Goal: Transaction & Acquisition: Book appointment/travel/reservation

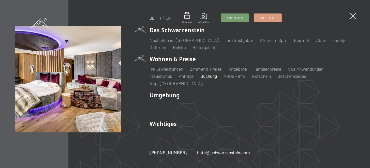
click at [212, 79] on link "Buchung" at bounding box center [208, 76] width 17 height 6
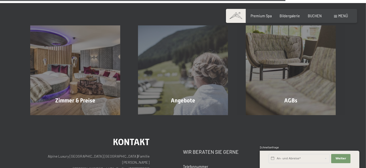
scroll to position [1352, 0]
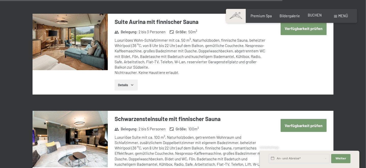
click at [312, 14] on span "BUCHEN" at bounding box center [315, 15] width 14 height 4
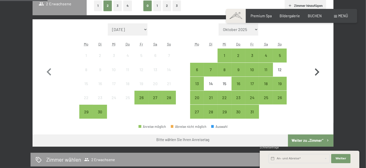
click at [318, 69] on icon "button" at bounding box center [316, 72] width 15 height 15
select select "2025-10-01"
select select "2025-11-01"
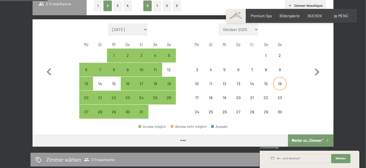
select select "2025-10-01"
select select "2025-11-01"
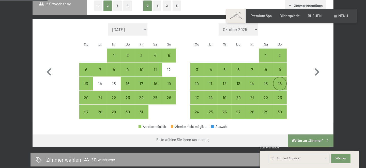
click at [279, 82] on div "16" at bounding box center [279, 88] width 13 height 13
select select "2025-10-01"
select select "2025-11-01"
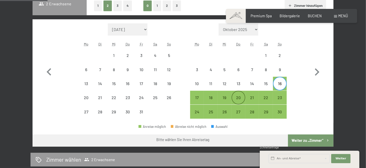
click at [238, 96] on div "20" at bounding box center [238, 102] width 13 height 13
select select "2025-10-01"
select select "2025-11-01"
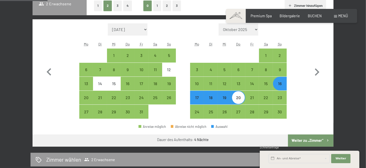
click at [299, 142] on button "Weiter zu „Zimmer“" at bounding box center [310, 140] width 45 height 12
select select "2025-10-01"
select select "2025-11-01"
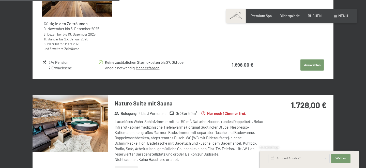
scroll to position [784, 0]
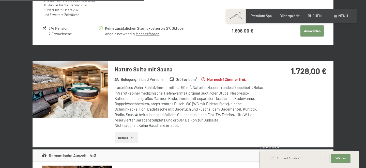
click at [101, 89] on img at bounding box center [70, 89] width 75 height 56
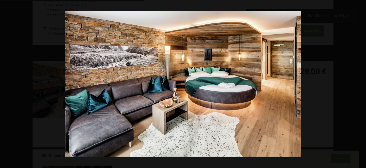
click at [362, 84] on button "button" at bounding box center [357, 83] width 18 height 25
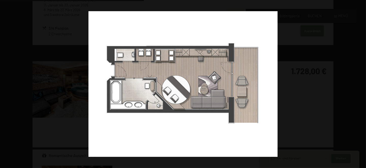
click at [362, 84] on button "button" at bounding box center [357, 83] width 18 height 25
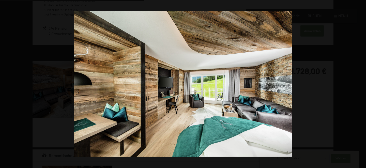
click at [362, 84] on button "button" at bounding box center [357, 83] width 18 height 25
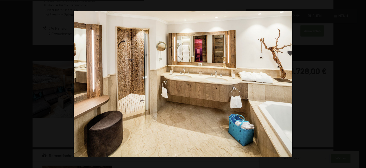
click at [362, 84] on button "button" at bounding box center [357, 83] width 18 height 25
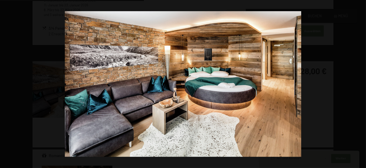
click at [362, 84] on button "button" at bounding box center [357, 83] width 18 height 25
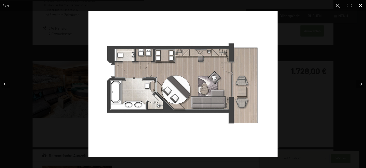
click at [361, 35] on div at bounding box center [271, 95] width 366 height 168
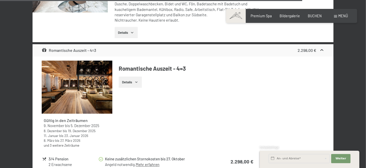
scroll to position [1733, 0]
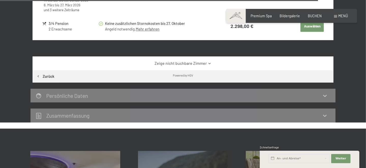
click at [208, 56] on div "Zeige nicht buchbare Zimmer" at bounding box center [183, 63] width 301 height 14
click at [208, 61] on icon at bounding box center [210, 63] width 4 height 4
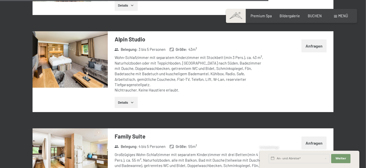
scroll to position [1868, 0]
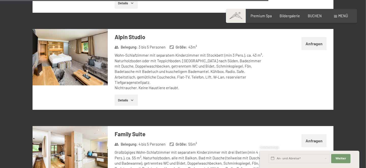
click at [80, 66] on img at bounding box center [70, 57] width 75 height 56
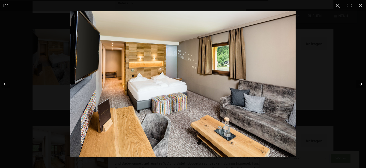
click at [360, 85] on button "button" at bounding box center [357, 83] width 18 height 25
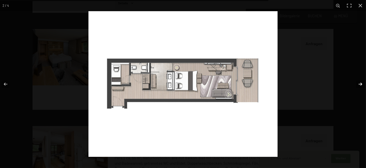
click at [360, 85] on button "button" at bounding box center [357, 83] width 18 height 25
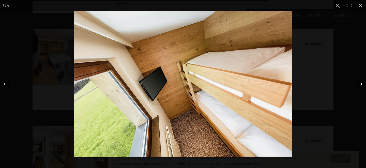
click at [360, 85] on button "button" at bounding box center [357, 83] width 18 height 25
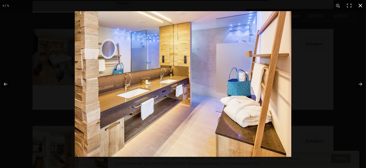
click at [352, 57] on div at bounding box center [258, 95] width 366 height 168
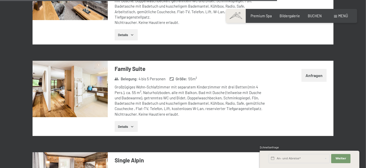
scroll to position [1936, 0]
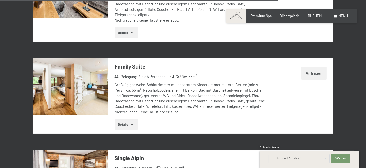
click at [63, 86] on img at bounding box center [70, 86] width 75 height 56
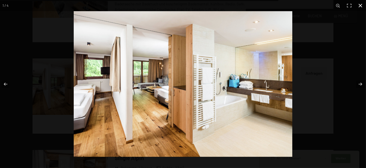
click at [306, 57] on div at bounding box center [257, 95] width 366 height 168
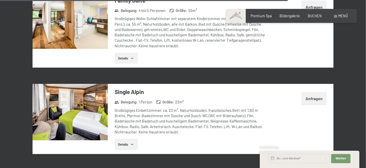
scroll to position [2004, 0]
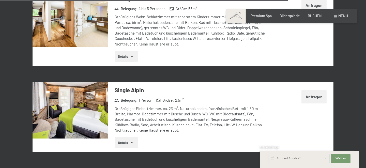
click at [90, 113] on img at bounding box center [70, 110] width 75 height 56
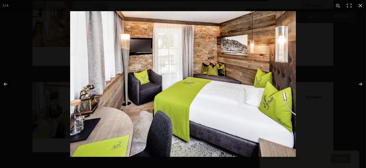
scroll to position [1857, 0]
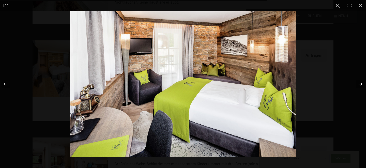
click at [361, 83] on button "button" at bounding box center [357, 83] width 18 height 25
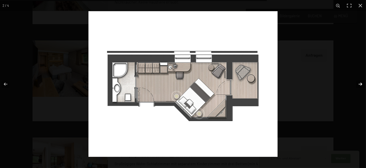
click at [361, 83] on button "button" at bounding box center [357, 83] width 18 height 25
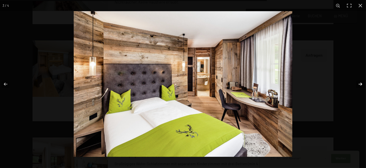
click at [361, 83] on button "button" at bounding box center [357, 83] width 18 height 25
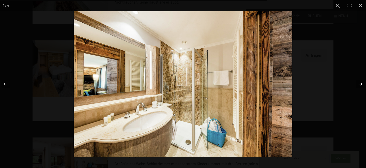
click at [361, 83] on button "button" at bounding box center [357, 83] width 18 height 25
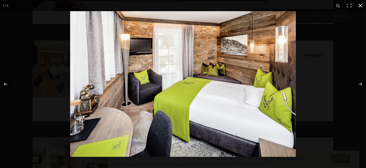
click at [350, 50] on div at bounding box center [253, 95] width 366 height 168
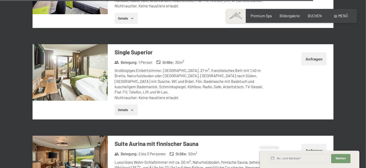
scroll to position [2195, 0]
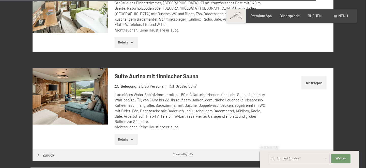
click at [85, 84] on img at bounding box center [70, 96] width 75 height 56
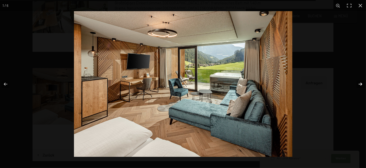
click at [359, 85] on button "button" at bounding box center [357, 83] width 18 height 25
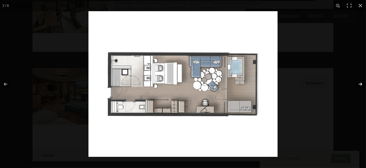
click at [359, 85] on button "button" at bounding box center [357, 83] width 18 height 25
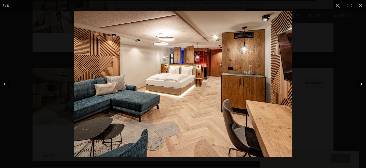
click at [359, 85] on button "button" at bounding box center [357, 83] width 18 height 25
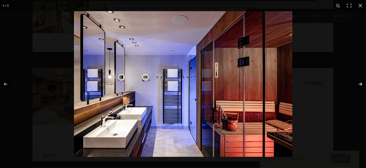
click at [359, 85] on button "button" at bounding box center [357, 83] width 18 height 25
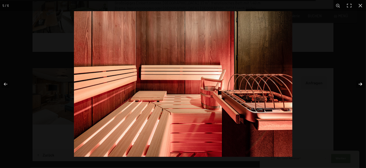
click at [359, 85] on button "button" at bounding box center [357, 83] width 18 height 25
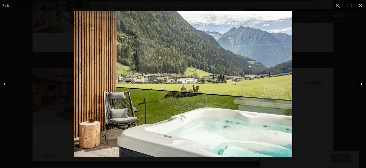
click at [359, 85] on button "button" at bounding box center [357, 83] width 18 height 25
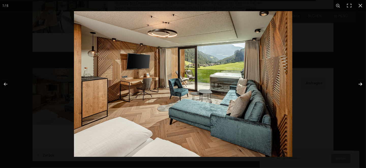
click at [359, 85] on button "button" at bounding box center [357, 83] width 18 height 25
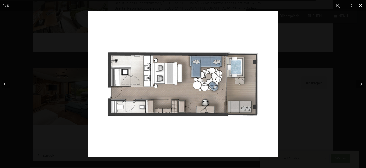
click at [314, 67] on div at bounding box center [271, 95] width 366 height 168
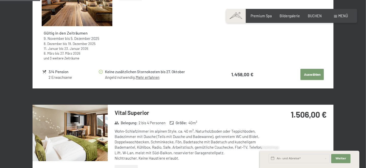
scroll to position [299, 0]
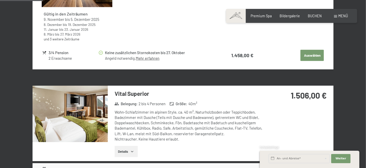
click at [64, 113] on img at bounding box center [70, 114] width 75 height 56
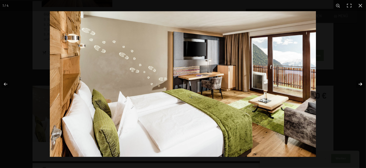
click at [357, 85] on button "button" at bounding box center [357, 83] width 18 height 25
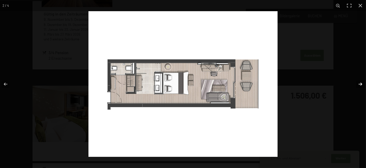
click at [357, 85] on button "button" at bounding box center [357, 83] width 18 height 25
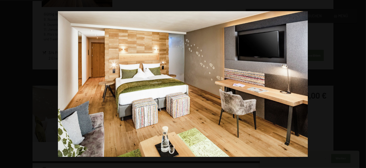
click at [357, 85] on button "button" at bounding box center [357, 83] width 18 height 25
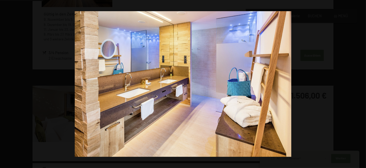
click at [357, 85] on button "button" at bounding box center [357, 83] width 18 height 25
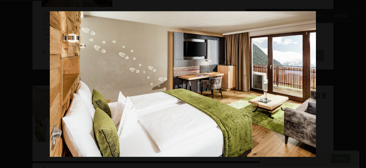
click at [357, 85] on button "button" at bounding box center [357, 83] width 18 height 25
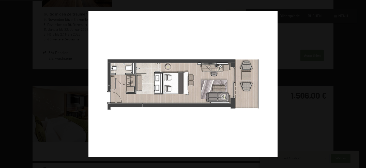
click at [357, 85] on button "button" at bounding box center [357, 83] width 18 height 25
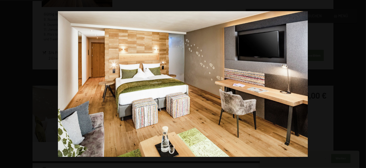
click at [357, 85] on button "button" at bounding box center [357, 83] width 18 height 25
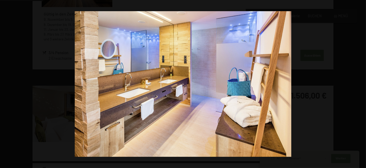
click at [357, 85] on button "button" at bounding box center [357, 83] width 18 height 25
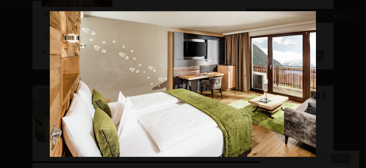
click at [357, 85] on button "button" at bounding box center [357, 83] width 18 height 25
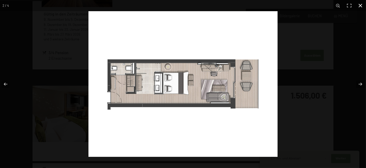
click at [49, 54] on div at bounding box center [183, 84] width 366 height 168
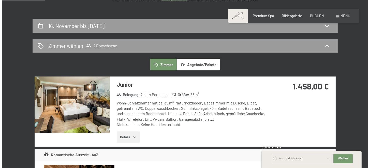
scroll to position [0, 0]
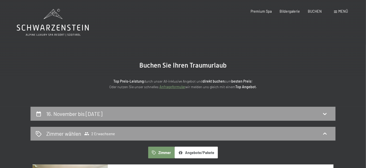
click at [340, 9] on span "Menü" at bounding box center [343, 11] width 10 height 4
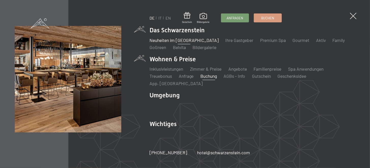
click at [185, 43] on link "Neuheiten im [GEOGRAPHIC_DATA]" at bounding box center [183, 40] width 69 height 6
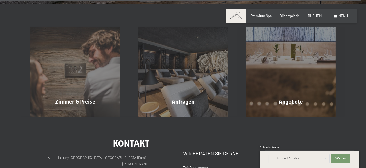
scroll to position [1758, 0]
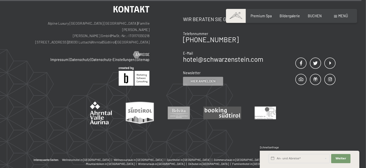
click at [348, 17] on div "Buchen Anfragen Premium Spa Bildergalerie BUCHEN Menü DE IT EN Gutschein Bilder…" at bounding box center [291, 15] width 113 height 5
click at [345, 13] on div "Buchen Anfragen Premium Spa Bildergalerie BUCHEN Menü DE IT EN Gutschein Bilder…" at bounding box center [291, 15] width 113 height 5
click at [344, 16] on span "Menü" at bounding box center [343, 16] width 10 height 4
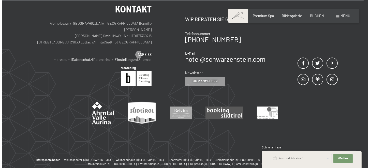
scroll to position [1769, 0]
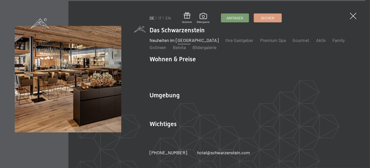
click at [299, 43] on ul "Neuheiten im Schwarzenstein Ihre Gastgeber Premium Spa Gourmet Aktiv Wochenprog…" at bounding box center [252, 43] width 206 height 13
click at [293, 43] on link "Gourmet" at bounding box center [300, 40] width 17 height 6
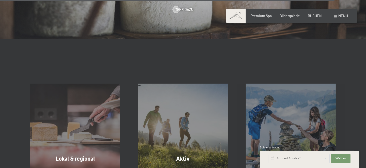
scroll to position [1490, 0]
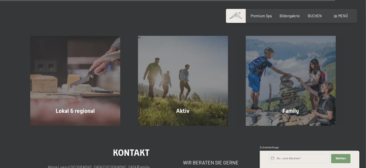
click at [342, 15] on span "Menü" at bounding box center [343, 16] width 10 height 4
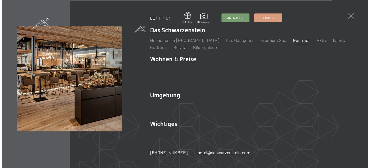
scroll to position [1496, 0]
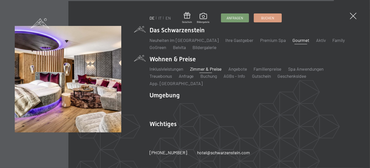
click at [205, 72] on link "Zimmer & Preise" at bounding box center [206, 69] width 32 height 6
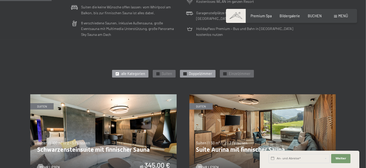
click at [186, 73] on div at bounding box center [184, 73] width 3 height 3
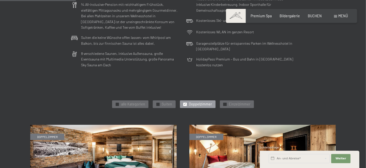
scroll to position [203, 0]
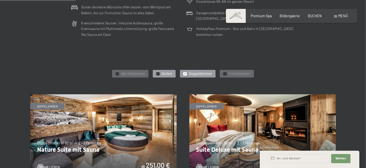
click at [164, 75] on span "Suiten" at bounding box center [167, 73] width 10 height 5
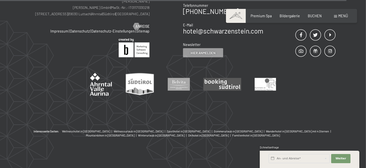
scroll to position [1029, 0]
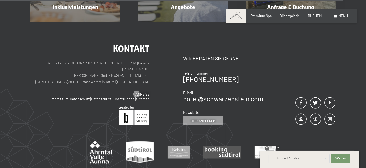
click at [332, 18] on div "Buchen Anfragen Premium Spa Bildergalerie BUCHEN Menü DE IT EN Gutschein Bilder…" at bounding box center [291, 15] width 113 height 5
click at [337, 16] on span at bounding box center [335, 16] width 3 height 2
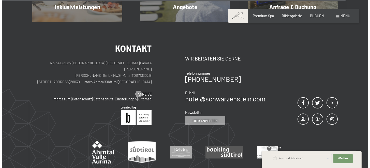
scroll to position [1031, 0]
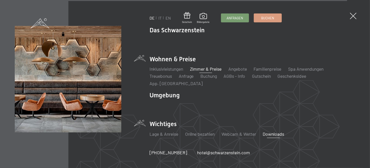
click at [271, 132] on link "Downloads" at bounding box center [272, 134] width 21 height 6
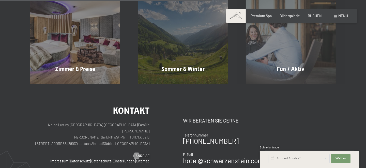
scroll to position [339, 0]
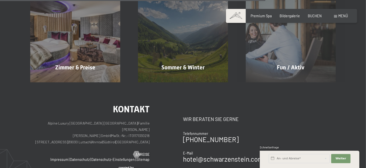
click at [340, 15] on span "Menü" at bounding box center [343, 16] width 10 height 4
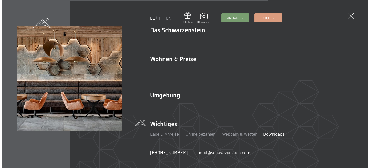
scroll to position [340, 0]
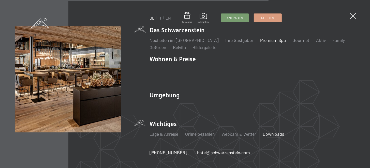
click at [263, 43] on link "Premium Spa" at bounding box center [273, 40] width 26 height 6
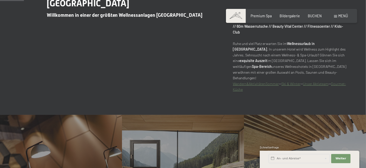
scroll to position [271, 0]
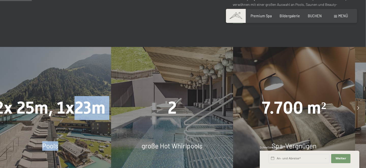
drag, startPoint x: 331, startPoint y: 109, endPoint x: 76, endPoint y: 104, distance: 255.1
click at [76, 104] on div "2x 25m, 1x23m Pools" at bounding box center [50, 108] width 122 height 122
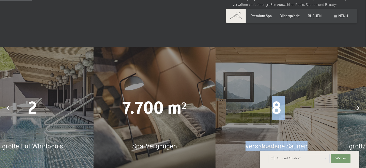
drag, startPoint x: 263, startPoint y: 98, endPoint x: 0, endPoint y: 110, distance: 263.2
click at [215, 112] on div "8 verschiedene Saunen" at bounding box center [276, 108] width 122 height 122
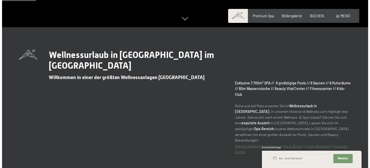
scroll to position [0, 0]
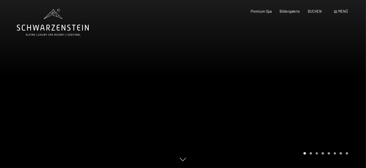
click at [337, 10] on div "Menü" at bounding box center [341, 11] width 14 height 5
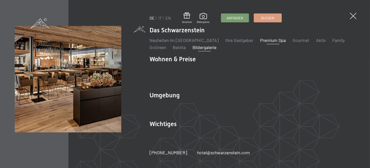
click at [211, 50] on link "Bildergalerie" at bounding box center [204, 47] width 24 height 6
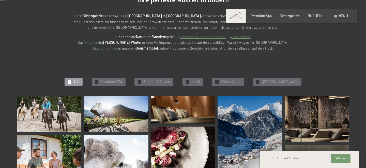
scroll to position [68, 0]
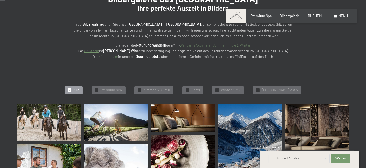
click at [210, 88] on div "✓ Alle ✓ Premium SPA ✓ [PERSON_NAME] & Suiten ✓ Hotel ✓ Winter Aktiv ✓ [PERSON_…" at bounding box center [182, 90] width 377 height 28
click at [200, 89] on span "Hotel" at bounding box center [195, 90] width 8 height 5
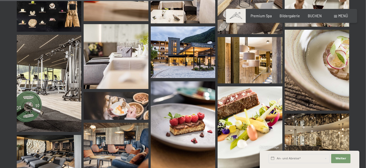
scroll to position [515, 0]
